Goal: Find specific page/section: Find specific page/section

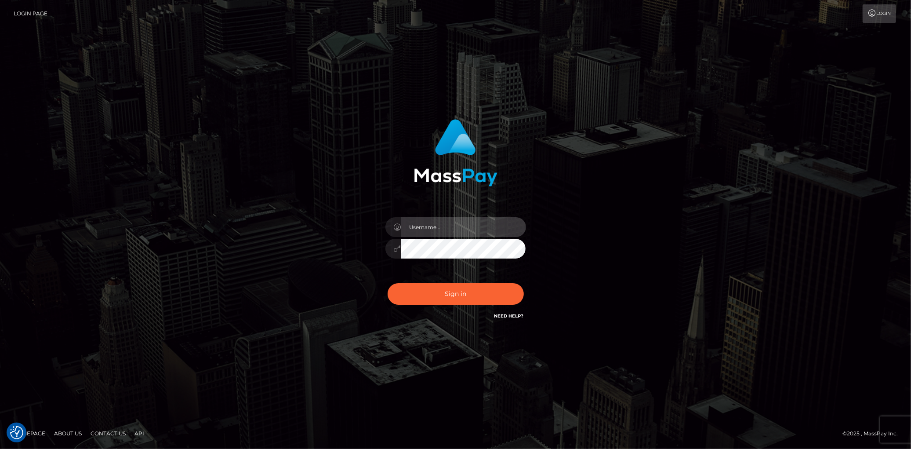
type input "[PERSON_NAME]"
click at [423, 276] on div "Eduard Gavrilescu" at bounding box center [456, 244] width 154 height 67
click at [429, 288] on button "Sign in" at bounding box center [456, 294] width 136 height 22
type input "Eduard Gavrilescu"
click at [429, 288] on button "Sign in" at bounding box center [456, 294] width 136 height 22
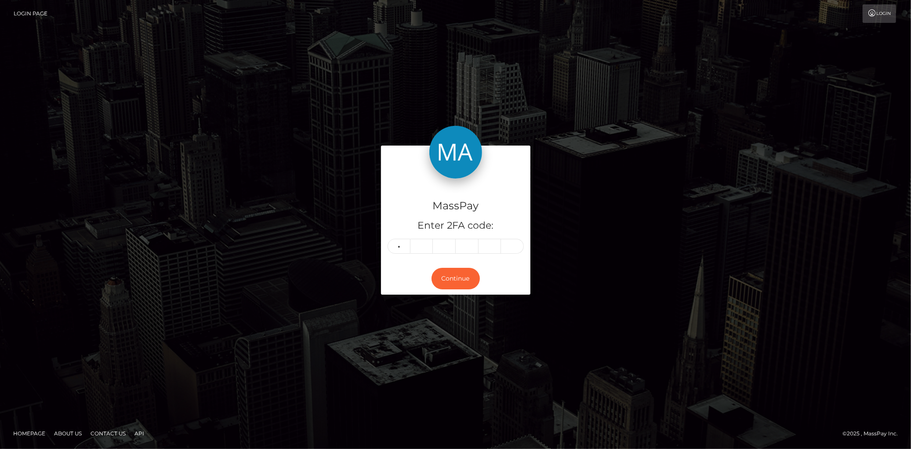
type input "7"
type input "1"
type input "3"
type input "5"
type input "4"
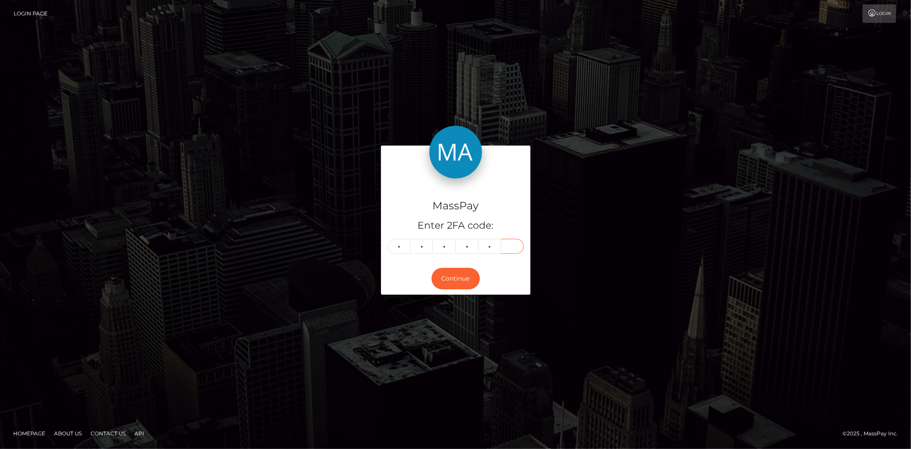
type input "2"
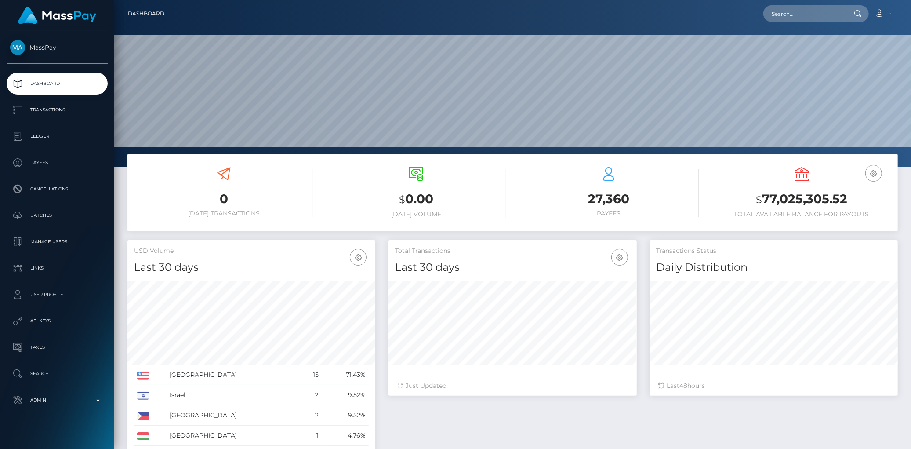
scroll to position [156, 248]
click at [857, 7] on div at bounding box center [857, 13] width 23 height 17
click at [823, 15] on input "text" at bounding box center [805, 13] width 83 height 17
paste input "offer-152592-15a23d"
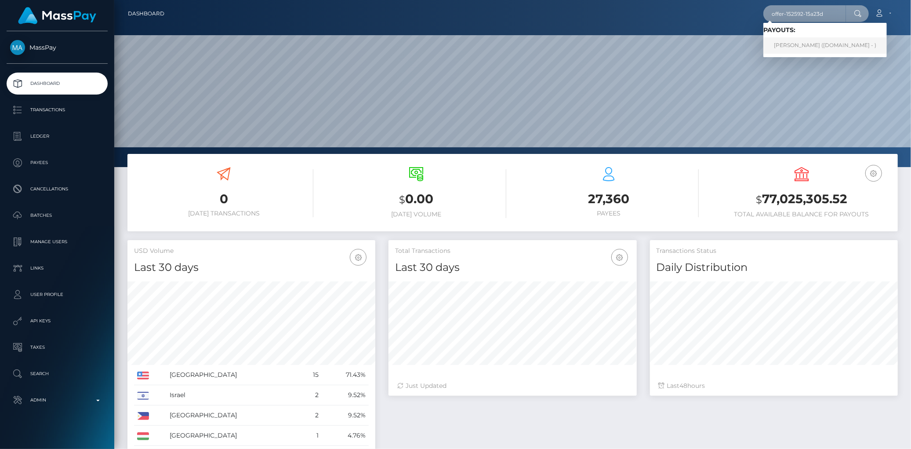
type input "offer-152592-15a23d"
click at [812, 42] on link "kristofer collins (Skin.Land - )" at bounding box center [826, 45] width 124 height 16
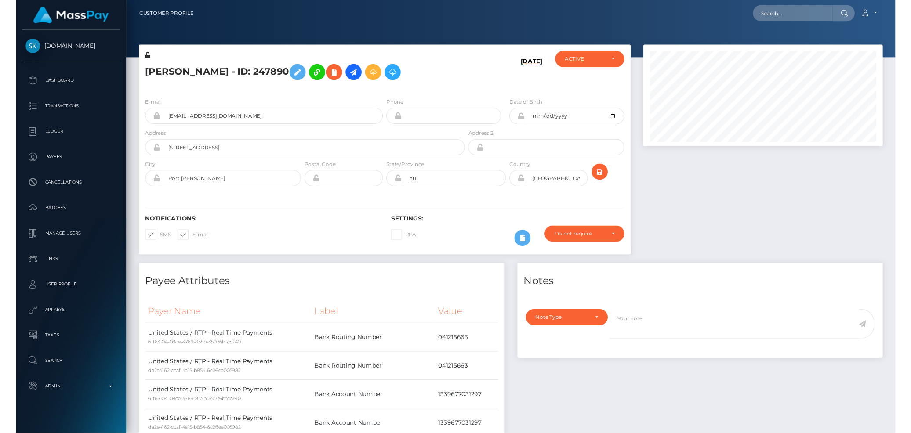
scroll to position [106, 248]
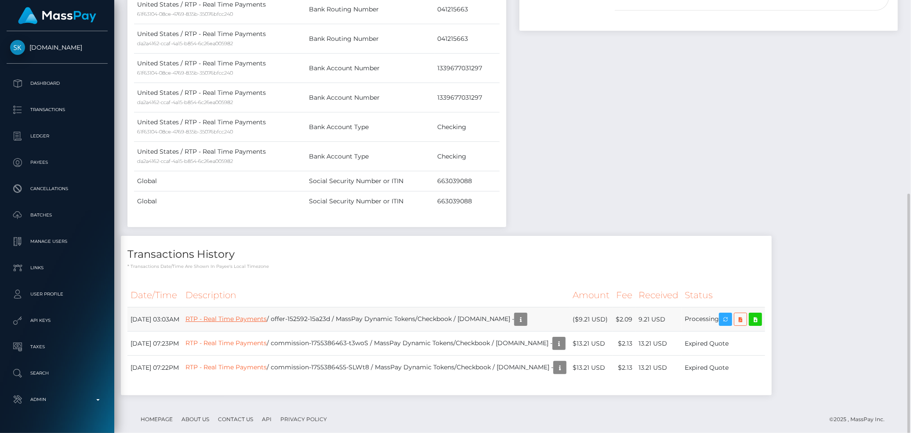
click at [267, 316] on link "RTP - Real Time Payments" at bounding box center [226, 319] width 81 height 8
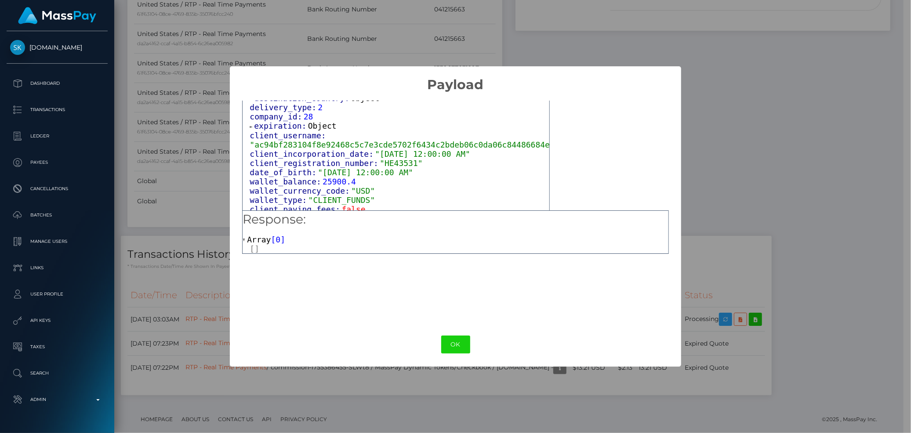
scroll to position [510, 0]
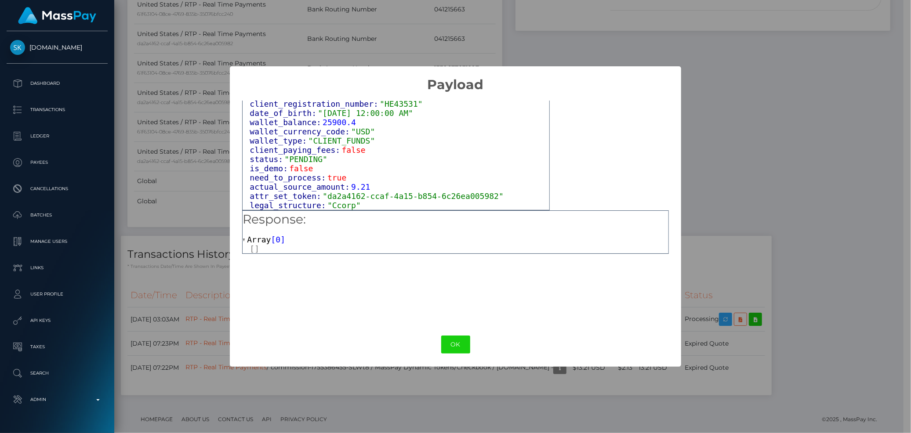
click at [450, 335] on div "OK No Cancel" at bounding box center [456, 344] width 452 height 27
click at [450, 340] on button "OK" at bounding box center [455, 345] width 29 height 18
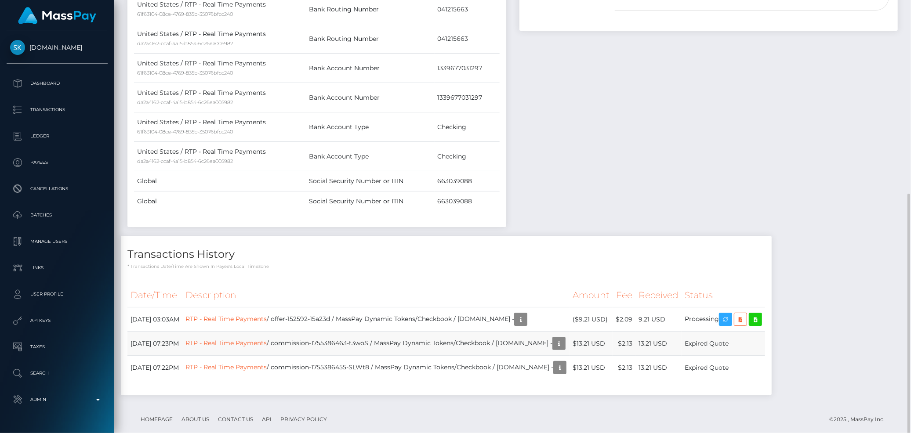
scroll to position [106, 248]
click at [251, 322] on link "RTP - Real Time Payments" at bounding box center [226, 319] width 81 height 8
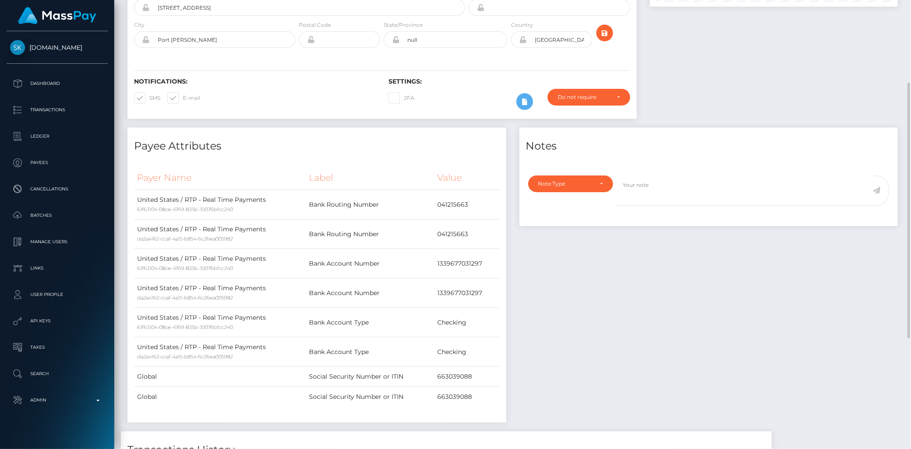
scroll to position [0, 0]
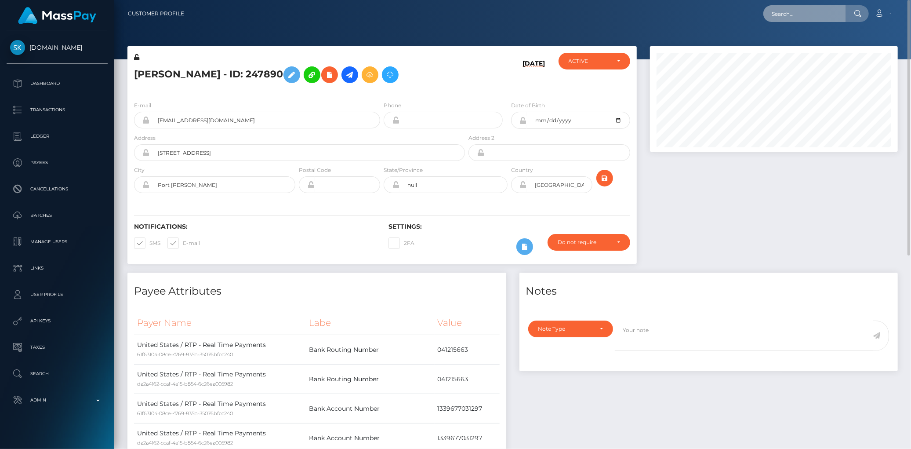
click at [792, 6] on input "text" at bounding box center [805, 13] width 83 height 17
paste input "poact_jjE4NluRMlRx"
type input "poact_jjE4NluRMlRx"
click at [786, 43] on link "KHALED MELIANI" at bounding box center [799, 45] width 70 height 16
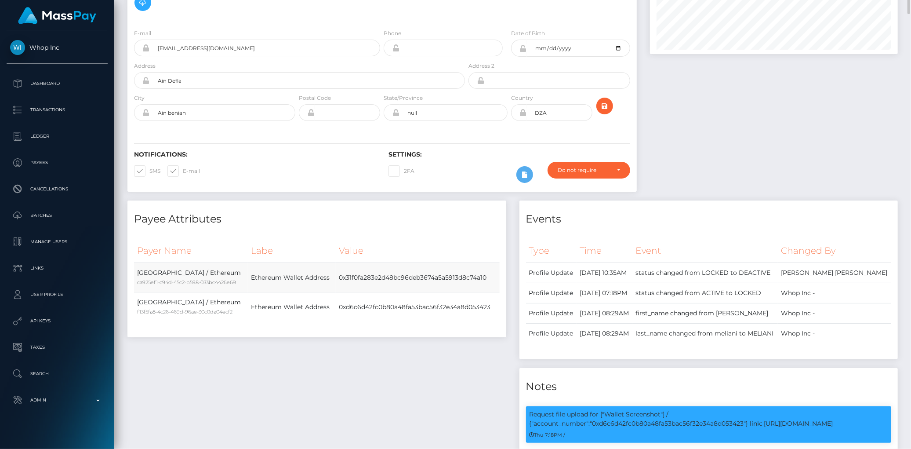
scroll to position [49, 0]
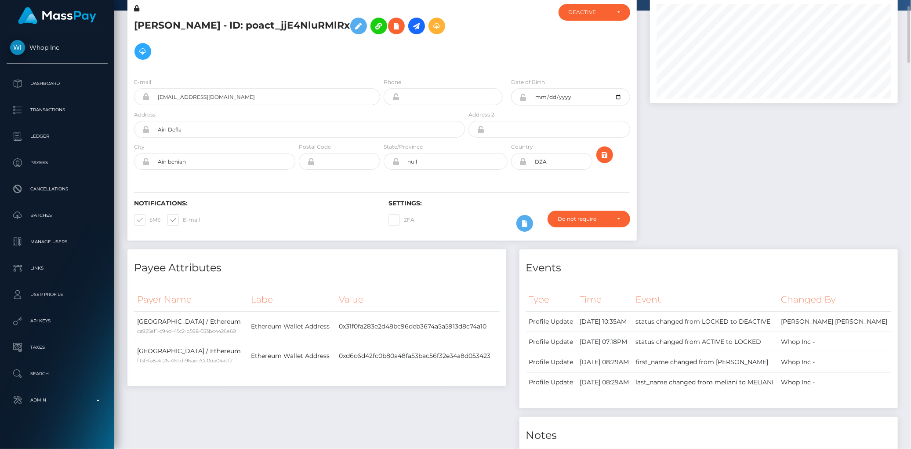
click at [172, 20] on h5 "[PERSON_NAME] - ID: poact_jjE4NluRMlRx" at bounding box center [297, 38] width 326 height 51
click at [172, 20] on h5 "KHALED MELIANI - ID: poact_jjE4NluRMlRx" at bounding box center [297, 38] width 326 height 51
copy h5 "KHALED MELIANI - ID: poact_jjE4NluRMlRx"
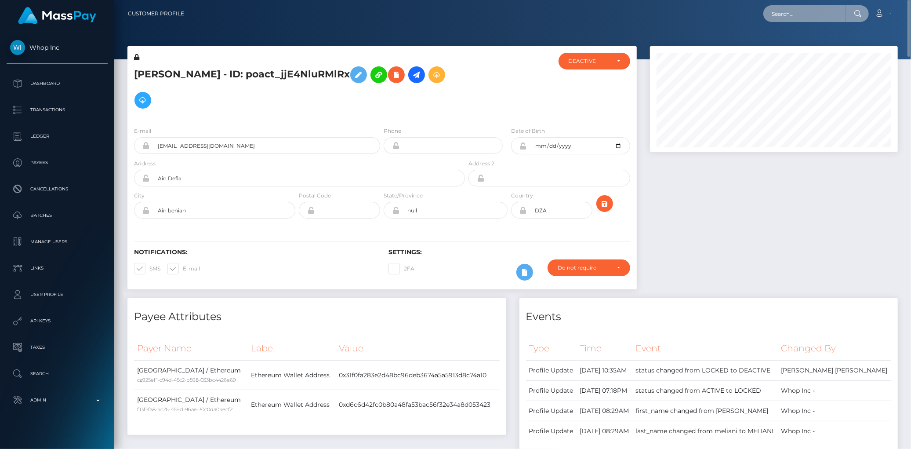
click at [790, 10] on input "text" at bounding box center [805, 13] width 83 height 17
paste input "[EMAIL_ADDRESS][DOMAIN_NAME]"
type input "[EMAIL_ADDRESS][DOMAIN_NAME]"
click at [802, 40] on link "Nobuhle Brunnet Maziya" at bounding box center [807, 45] width 87 height 16
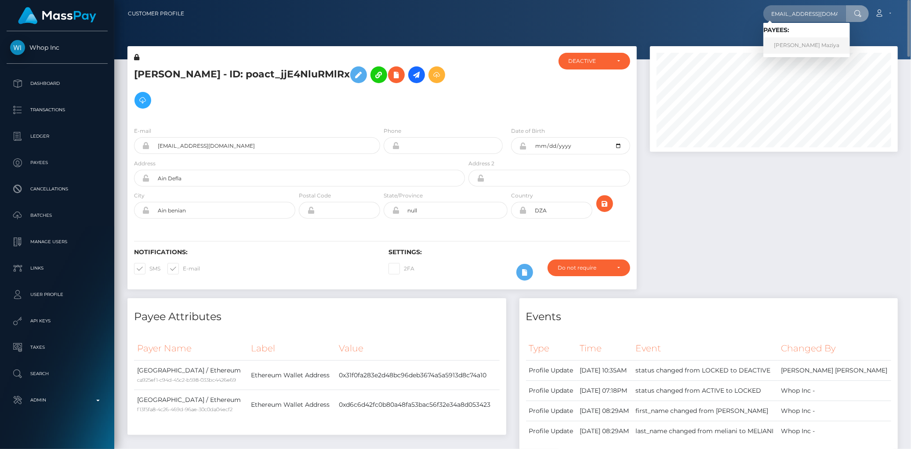
scroll to position [0, 0]
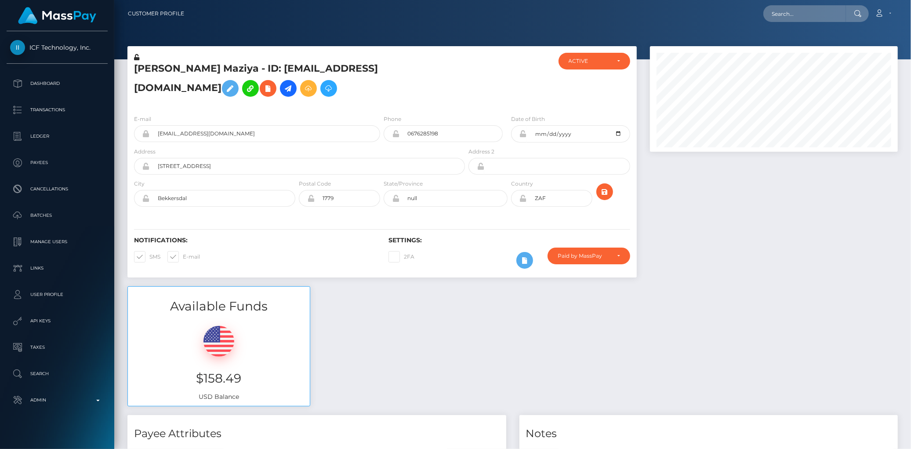
scroll to position [106, 248]
click at [363, 64] on h5 "[PERSON_NAME] Maziya - ID: [EMAIL_ADDRESS][DOMAIN_NAME]" at bounding box center [297, 81] width 326 height 39
click at [363, 63] on h5 "[PERSON_NAME] Maziya - ID: [EMAIL_ADDRESS][DOMAIN_NAME]" at bounding box center [297, 81] width 326 height 39
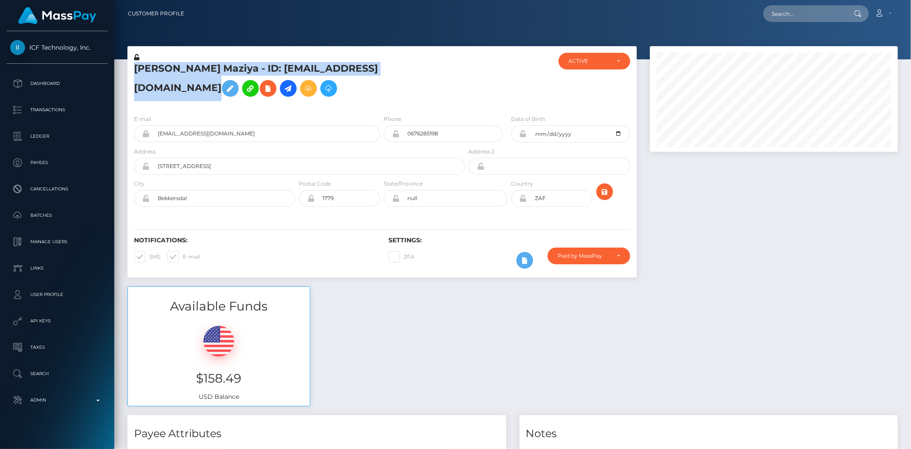
click at [363, 63] on h5 "[PERSON_NAME] Maziya - ID: [EMAIL_ADDRESS][DOMAIN_NAME]" at bounding box center [297, 81] width 326 height 39
copy h5 "[PERSON_NAME] Maziya - ID: [EMAIL_ADDRESS][DOMAIN_NAME]"
